Goal: Task Accomplishment & Management: Manage account settings

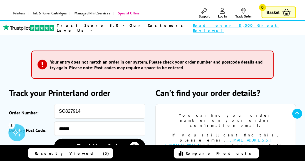
scroll to position [47, 0]
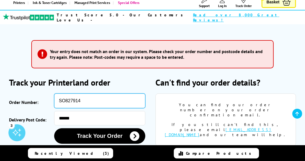
drag, startPoint x: 95, startPoint y: 92, endPoint x: 52, endPoint y: 88, distance: 42.5
click at [54, 93] on input "SO827914" at bounding box center [100, 100] width 92 height 15
paste input "text"
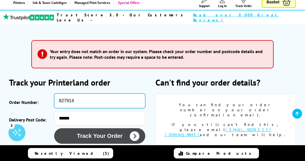
type input "827914"
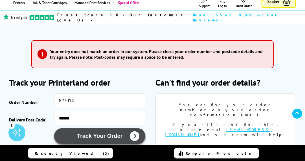
click at [97, 128] on button "Track Your Order" at bounding box center [100, 136] width 92 height 16
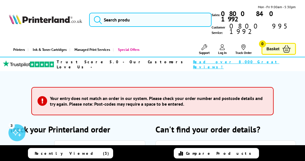
click at [224, 51] on span "Log In" at bounding box center [222, 53] width 9 height 4
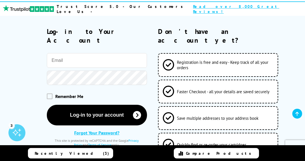
scroll to position [56, 0]
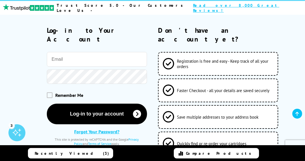
click at [79, 52] on input "email" at bounding box center [97, 59] width 100 height 15
type input "debsydance@aol.com"
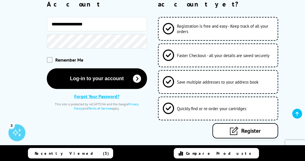
scroll to position [94, 0]
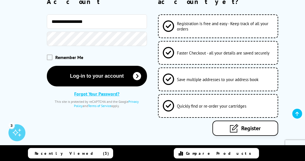
click at [258, 125] on span "Register" at bounding box center [250, 128] width 19 height 7
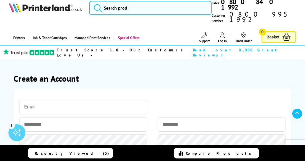
scroll to position [47, 0]
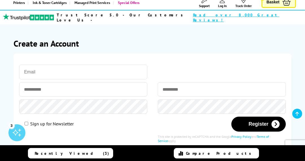
click at [37, 65] on input "email" at bounding box center [83, 72] width 128 height 15
type input "[EMAIL_ADDRESS][DOMAIN_NAME]"
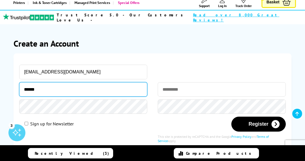
type input "******"
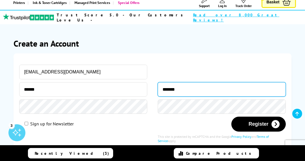
type input "*******"
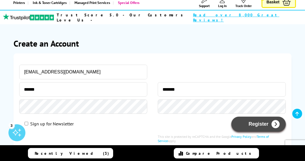
click at [263, 117] on button "Register" at bounding box center [259, 124] width 54 height 15
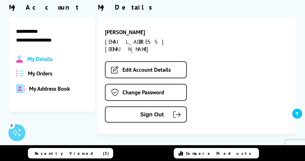
scroll to position [75, 0]
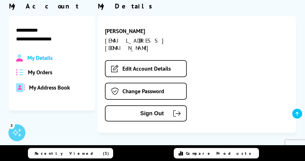
click at [38, 69] on span "My Orders" at bounding box center [40, 72] width 24 height 7
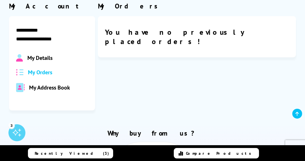
click at [49, 54] on span "My Details" at bounding box center [39, 57] width 25 height 7
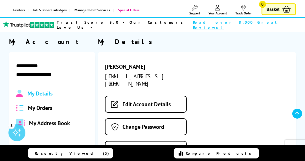
scroll to position [38, 0]
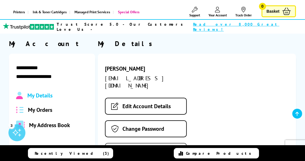
click at [153, 148] on span "Sign Out" at bounding box center [139, 151] width 50 height 6
